Goal: Task Accomplishment & Management: Use online tool/utility

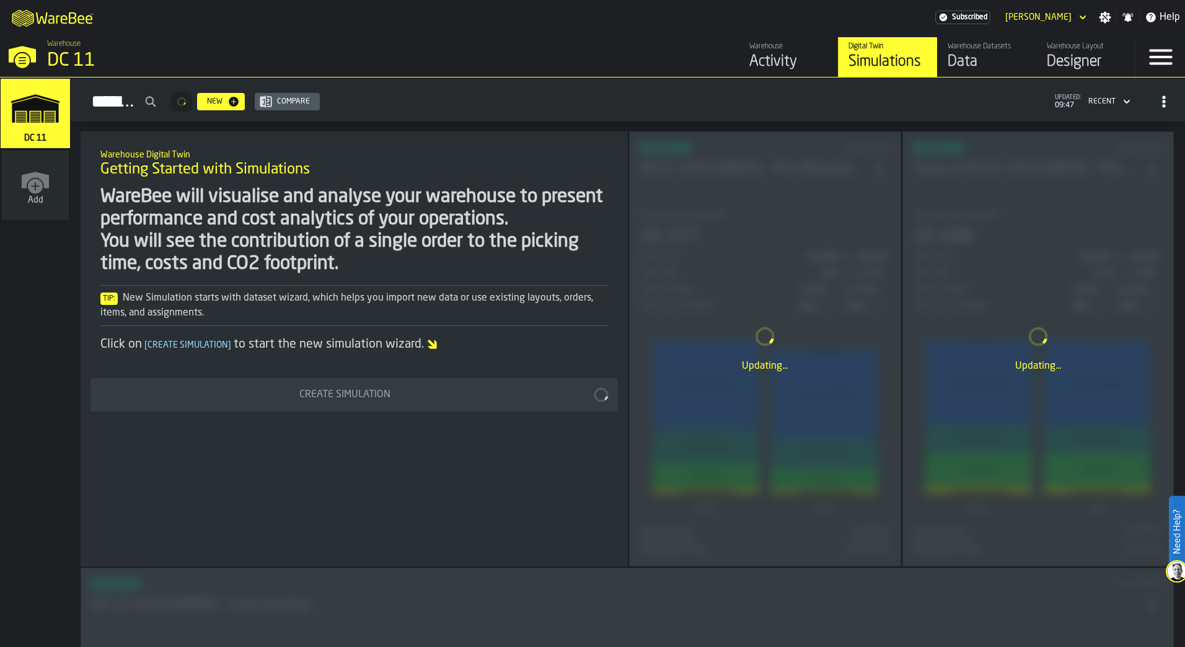
click at [1078, 61] on div "Designer" at bounding box center [1086, 62] width 79 height 20
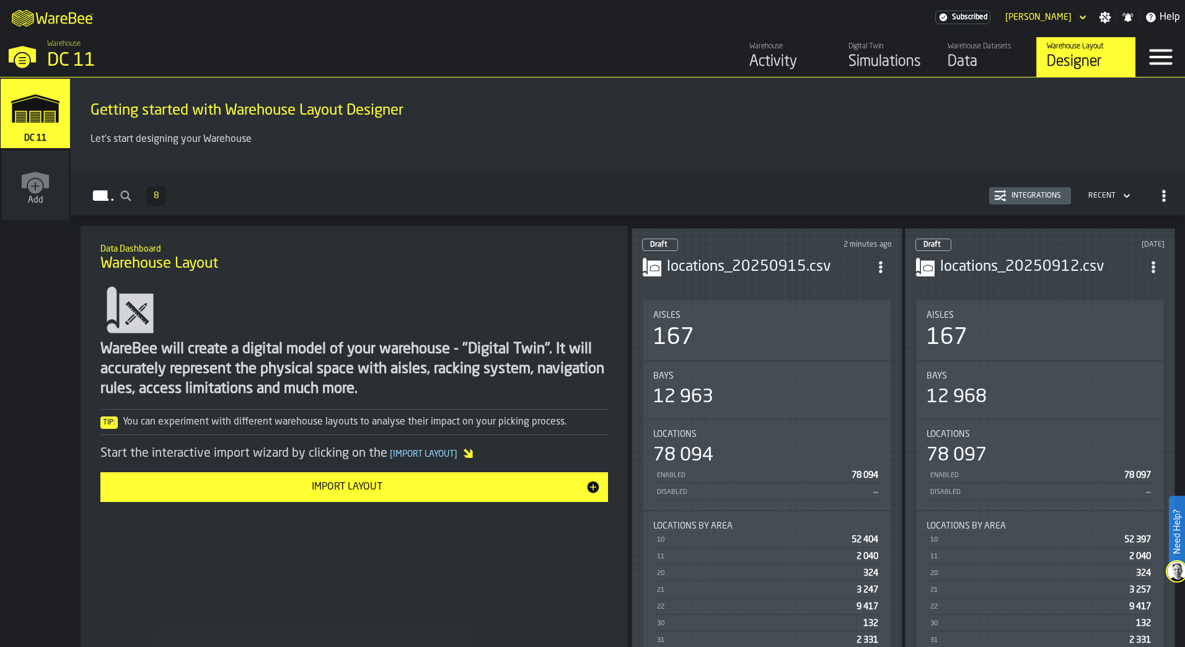
click at [783, 421] on div "Locations 78 094 Enabled 78 094 Disabled —" at bounding box center [766, 465] width 247 height 90
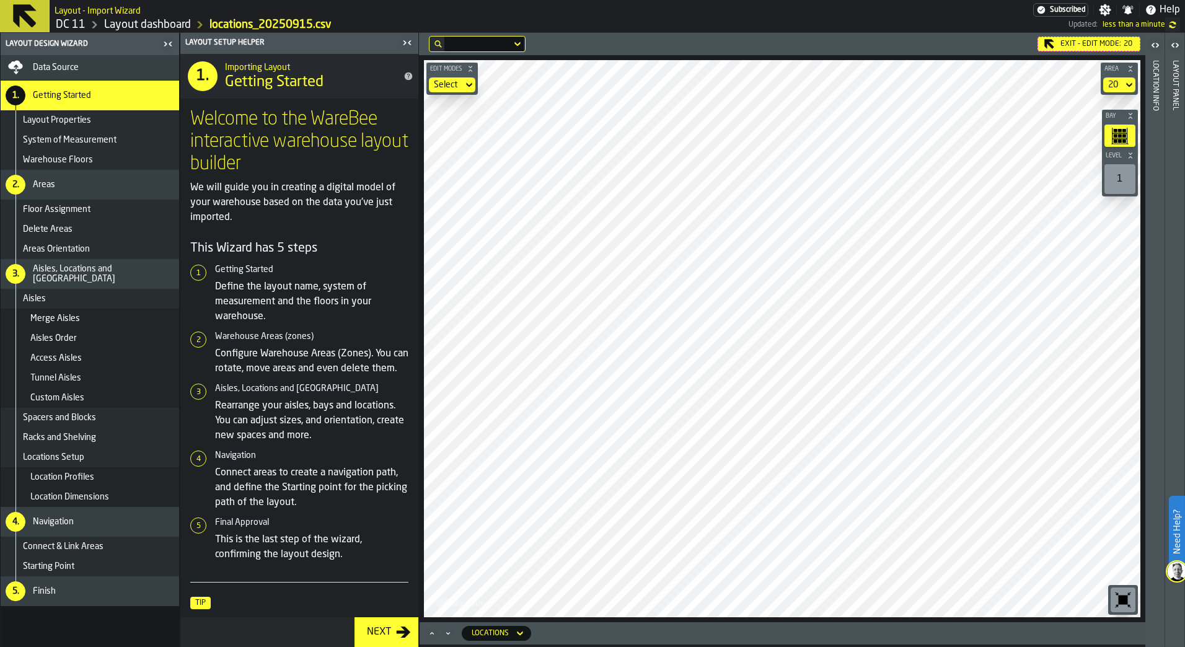
click at [585, 631] on div "Exit - Edit Mode: 20 Edit Modes Select Area 20 Bay Level 1 M A K I N G W A R E …" at bounding box center [782, 340] width 726 height 614
click at [443, 646] on html "Need Help? Layout - Import Wizard Subscribed Settings Notifications Help DC 11 …" at bounding box center [592, 323] width 1185 height 647
click at [667, 48] on div "Exit - Edit Mode: 20 Edit Modes Select Area 20 Bay Level 1 M A K I N G W A R E …" at bounding box center [782, 327] width 726 height 589
click at [285, 500] on main "Layout Design Wizard Data Source 1. Getting Started Layout Properties System of…" at bounding box center [592, 340] width 1185 height 614
click at [372, 361] on main "Layout Design Wizard Data Source 1. Getting Started Layout Properties System of…" at bounding box center [592, 340] width 1185 height 614
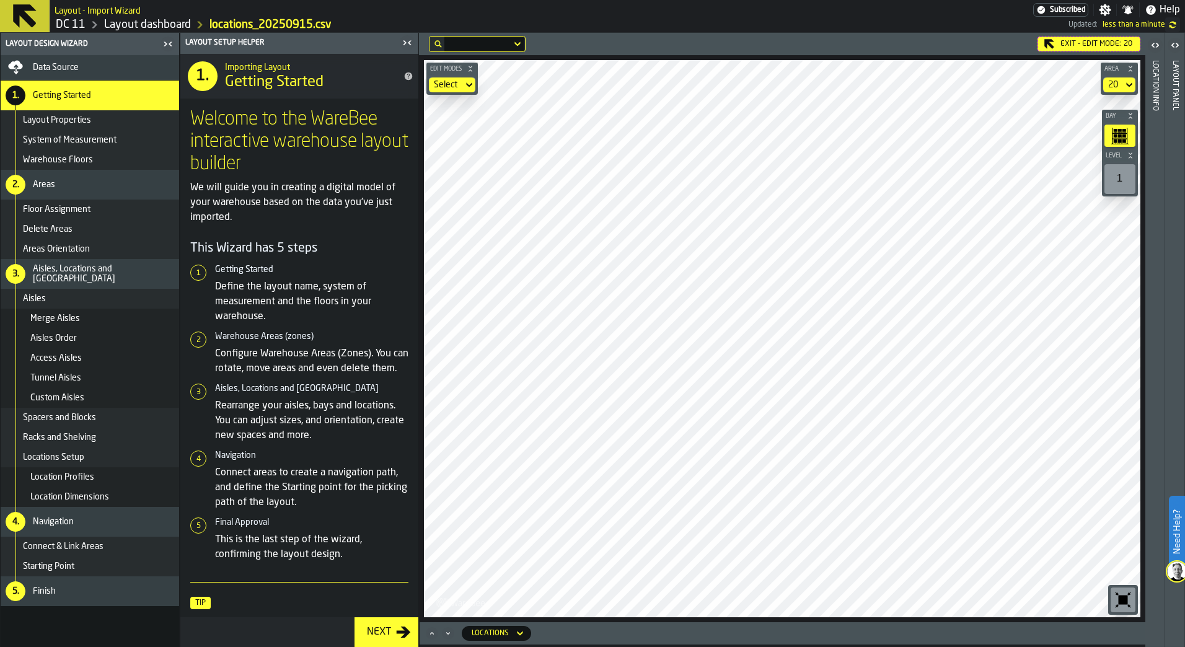
click at [1185, 501] on html "Need Help? Layout - Import Wizard Subscribed Settings Notifications Help DC 11 …" at bounding box center [592, 323] width 1185 height 647
click at [739, 646] on html "Need Help? Layout - Import Wizard Subscribed Settings Notifications Help DC 11 …" at bounding box center [592, 323] width 1185 height 647
